Goal: Task Accomplishment & Management: Use online tool/utility

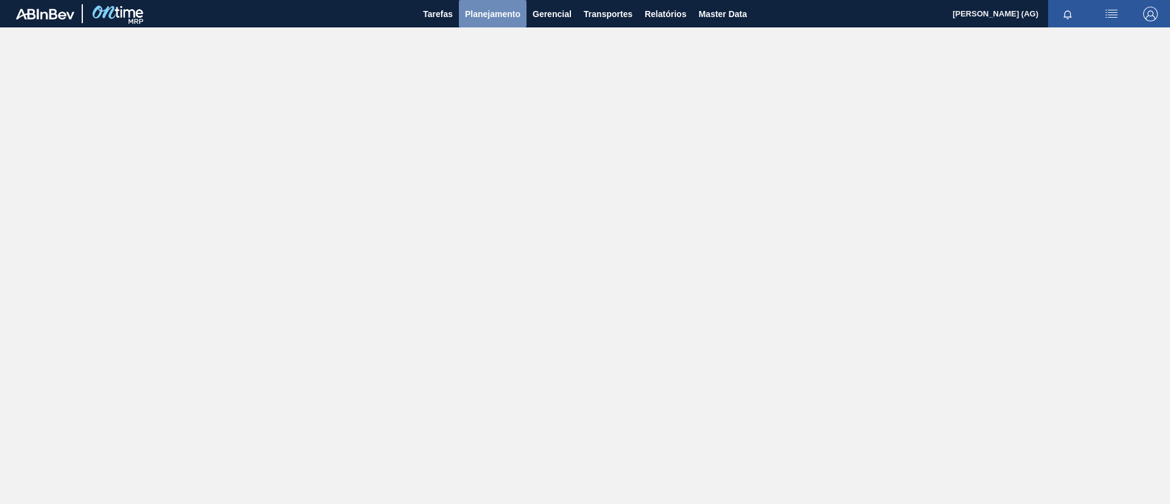
click at [484, 12] on span "Planejamento" at bounding box center [492, 14] width 55 height 15
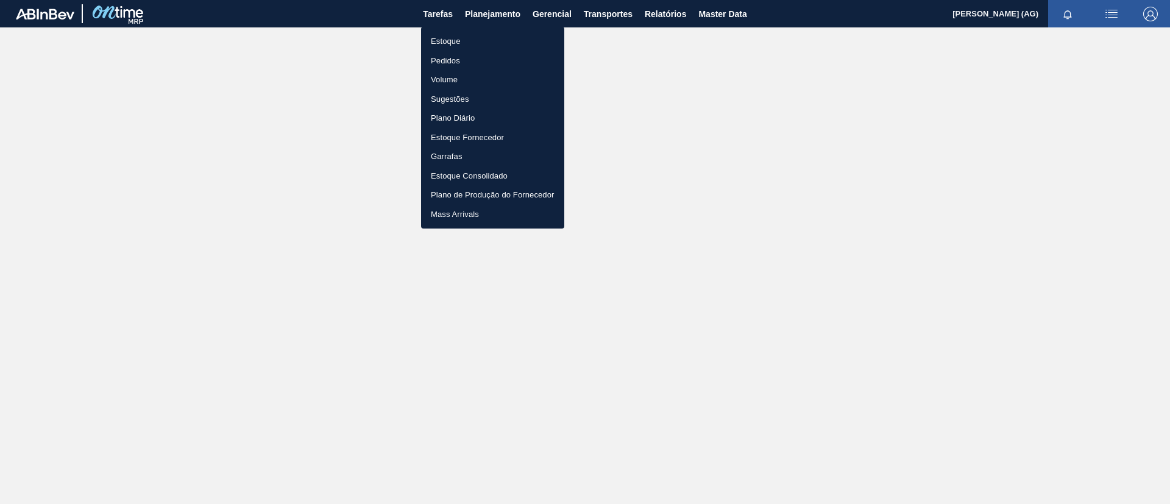
click at [501, 46] on li "Estoque" at bounding box center [492, 42] width 143 height 20
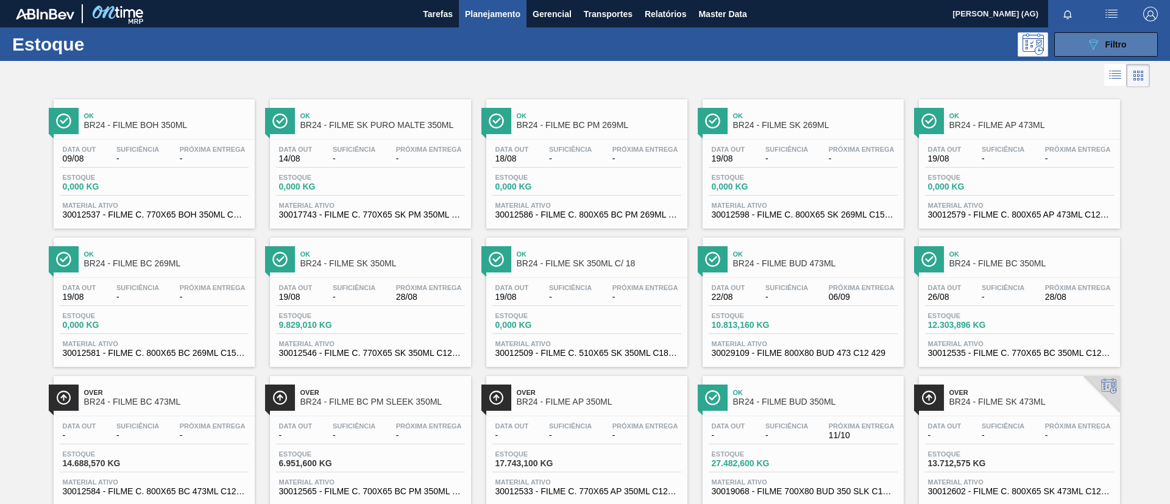
click at [1065, 48] on button "089F7B8B-B2A5-4AFE-B5C0-19BA573D28AC Filtro" at bounding box center [1106, 44] width 104 height 24
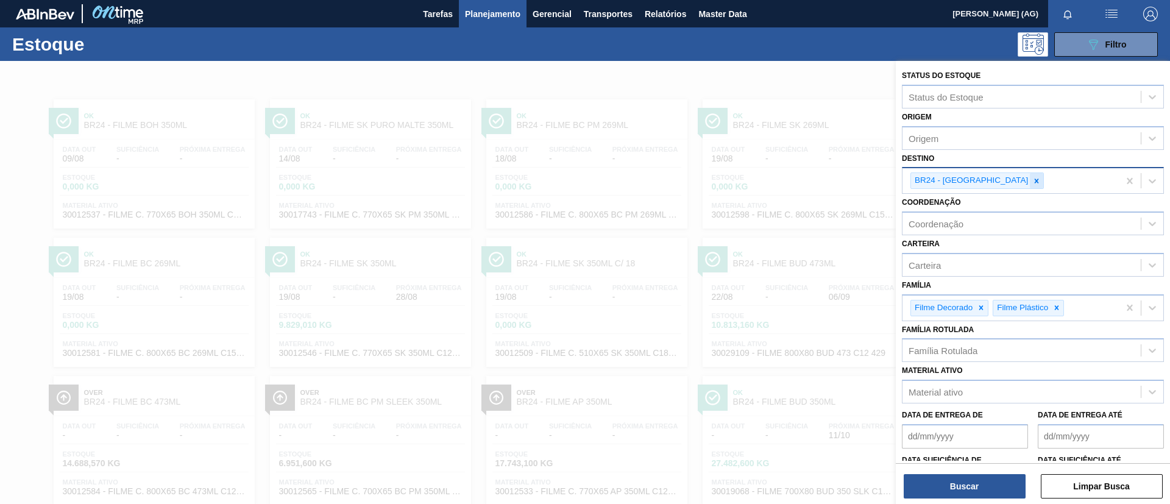
click at [1033, 179] on icon at bounding box center [1037, 181] width 9 height 9
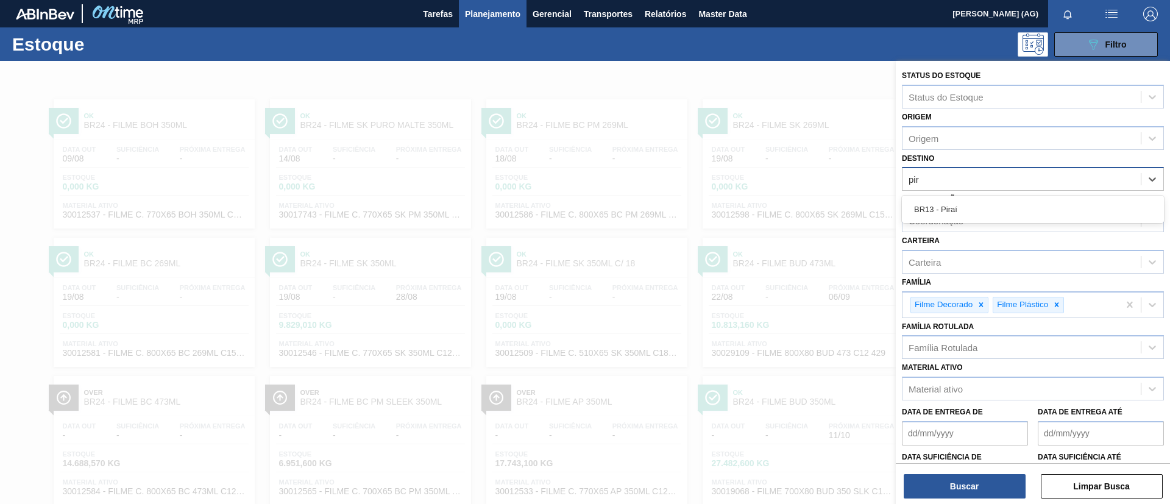
type input "pira"
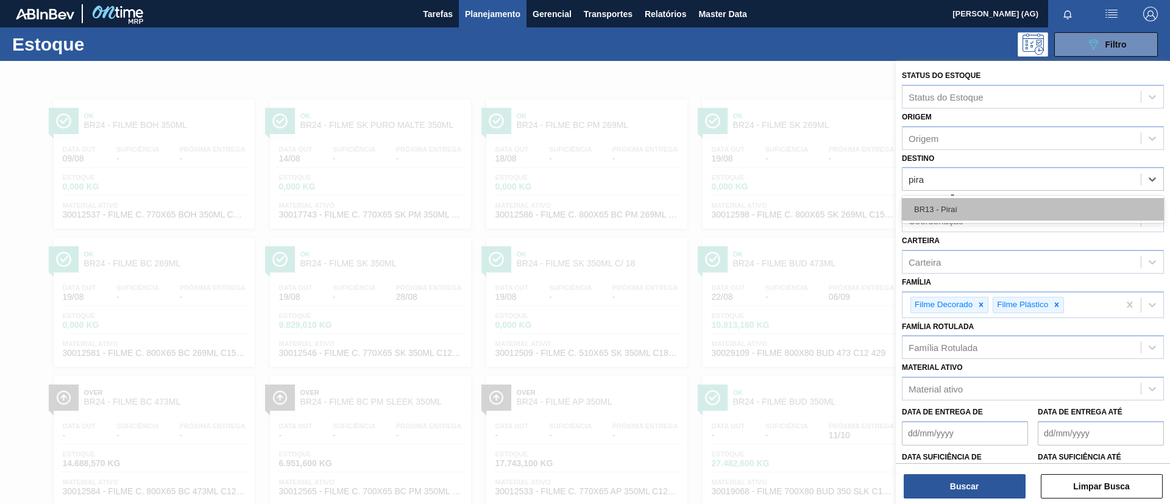
click at [1022, 208] on div "BR13 - Piraí" at bounding box center [1033, 209] width 262 height 23
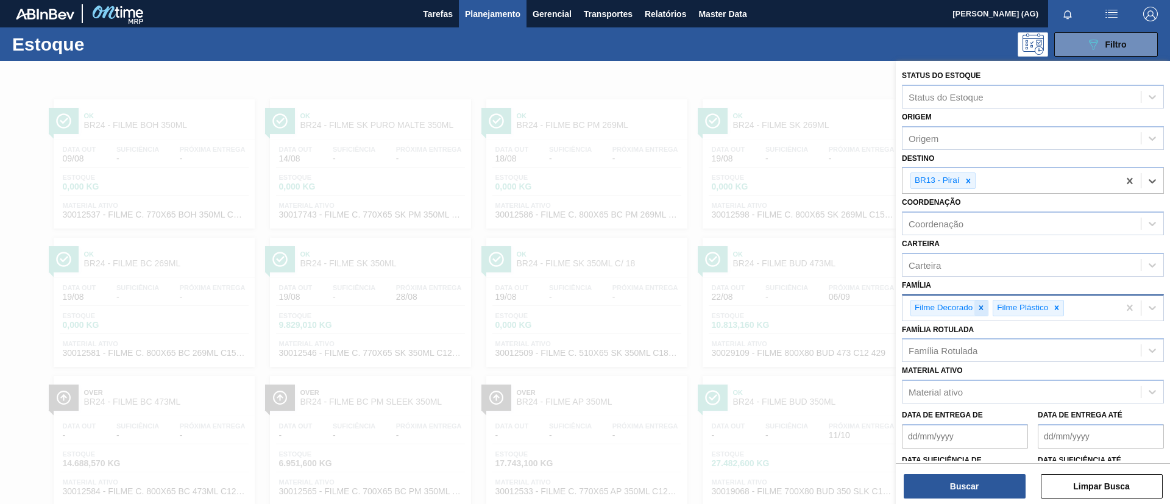
click at [982, 308] on icon at bounding box center [981, 307] width 4 height 4
click at [976, 308] on icon at bounding box center [974, 308] width 9 height 9
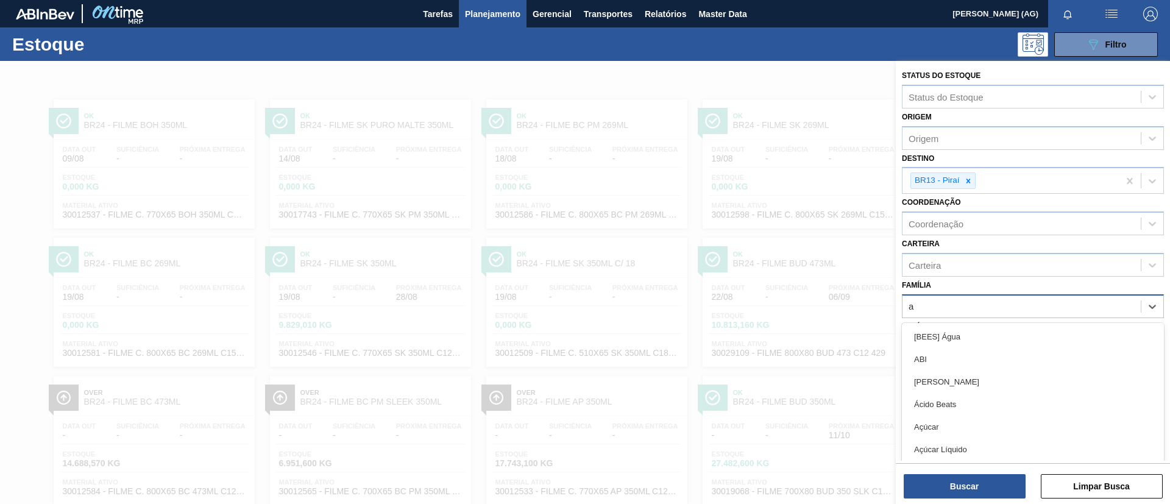
scroll to position [7, 0]
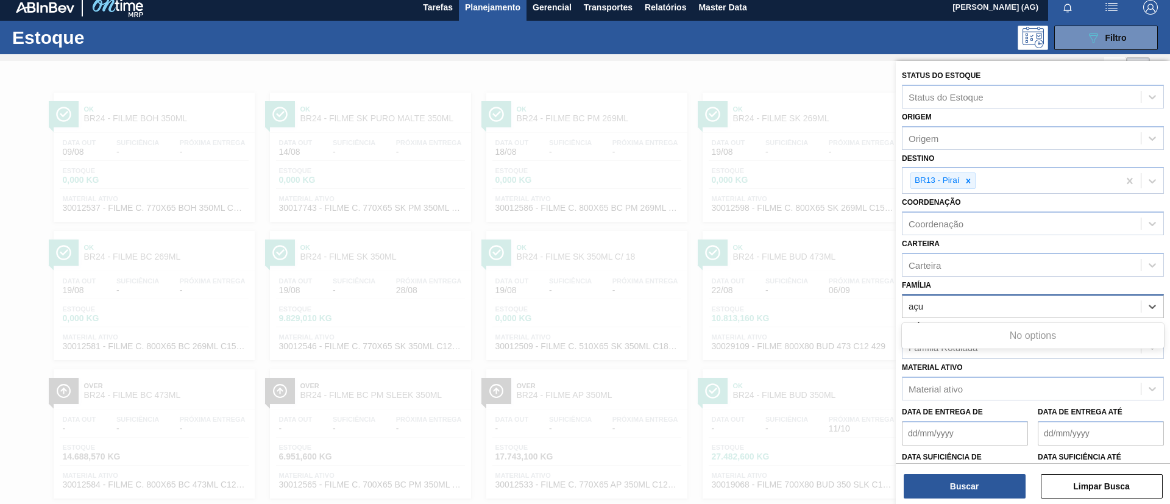
type input "aç"
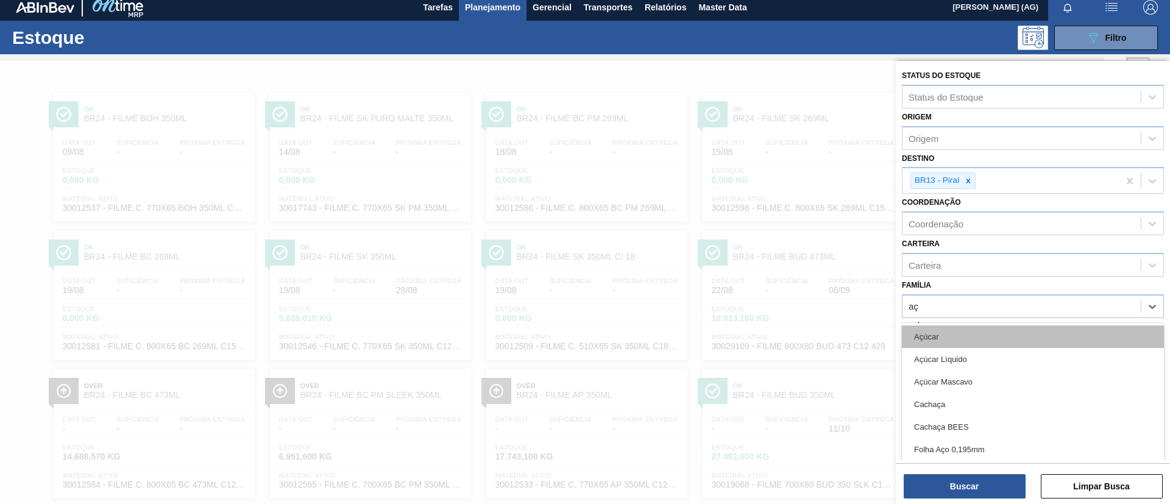
click at [963, 335] on div "Açúcar" at bounding box center [1033, 336] width 262 height 23
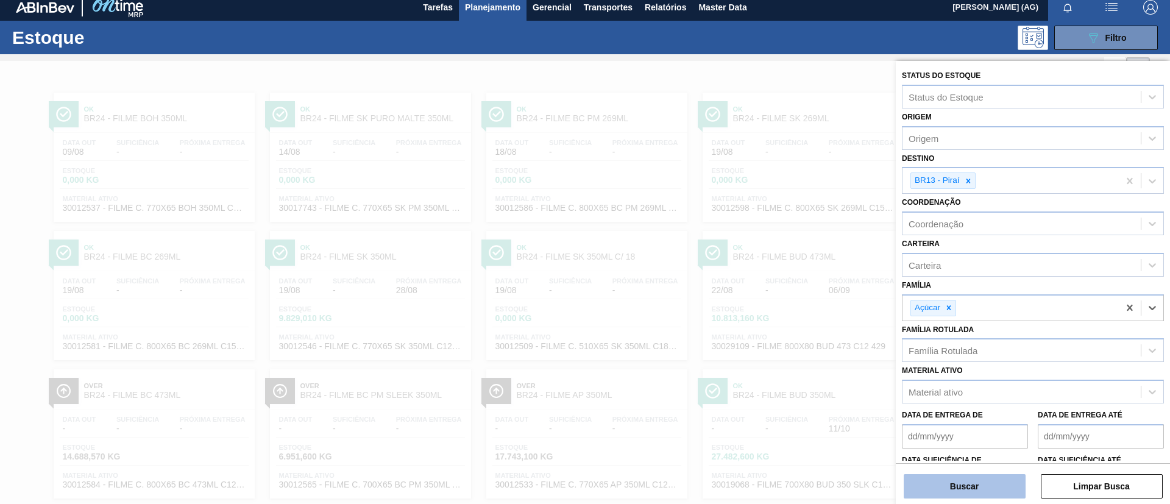
click at [992, 474] on button "Buscar" at bounding box center [965, 486] width 122 height 24
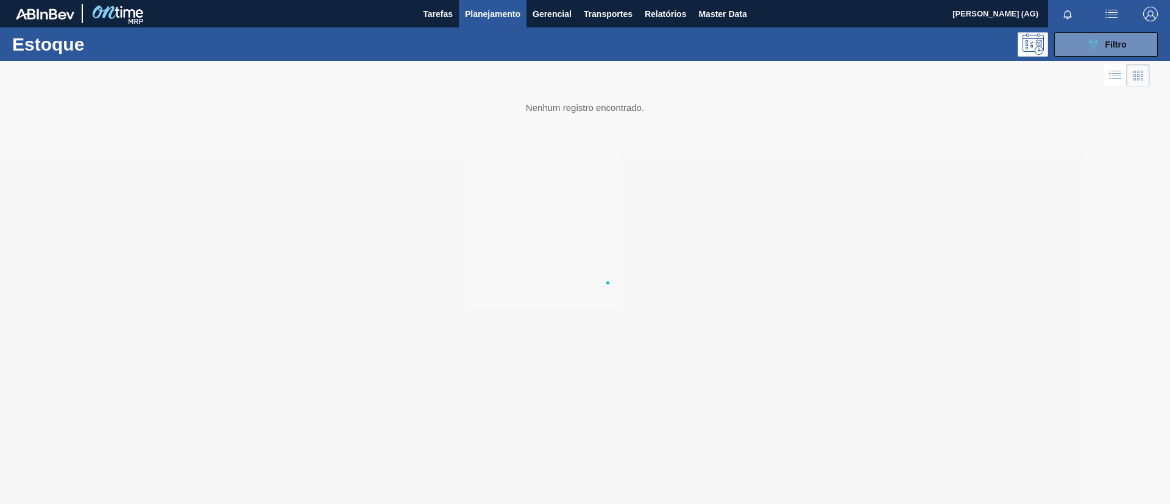
scroll to position [0, 0]
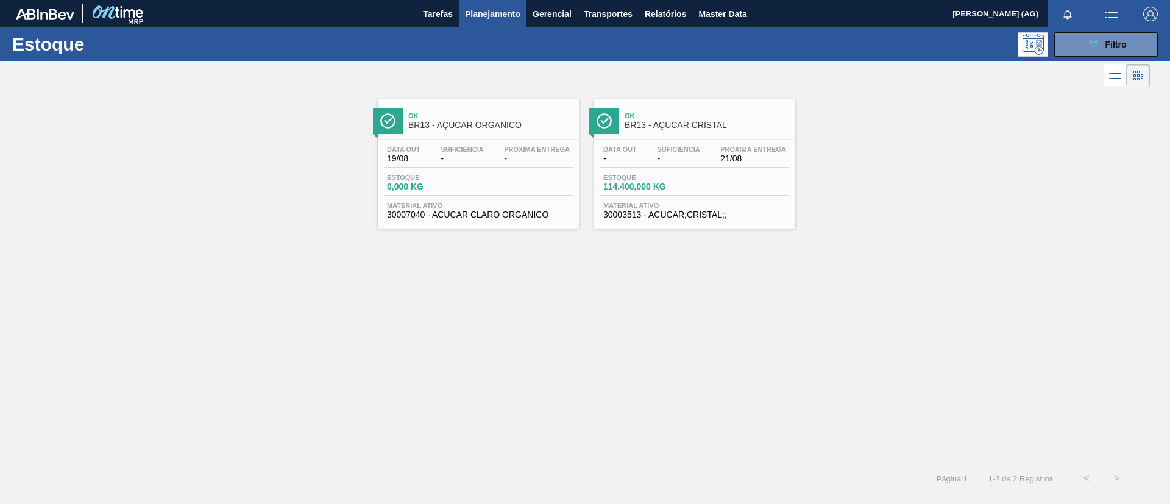
click at [614, 124] on div at bounding box center [604, 121] width 30 height 26
